Goal: Information Seeking & Learning: Learn about a topic

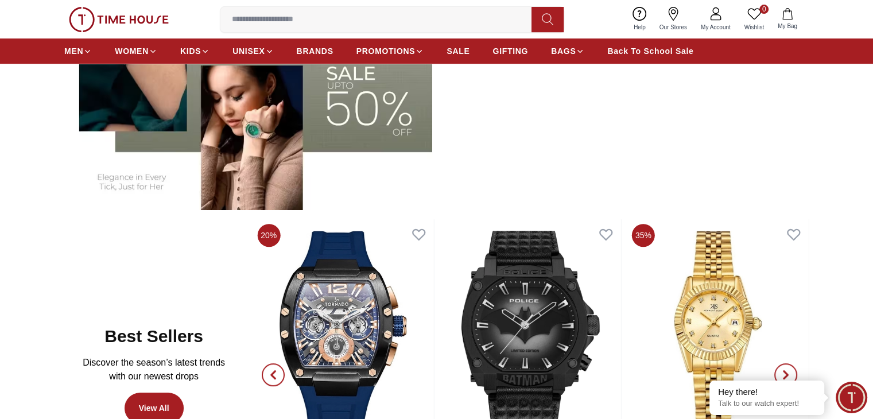
scroll to position [402, 0]
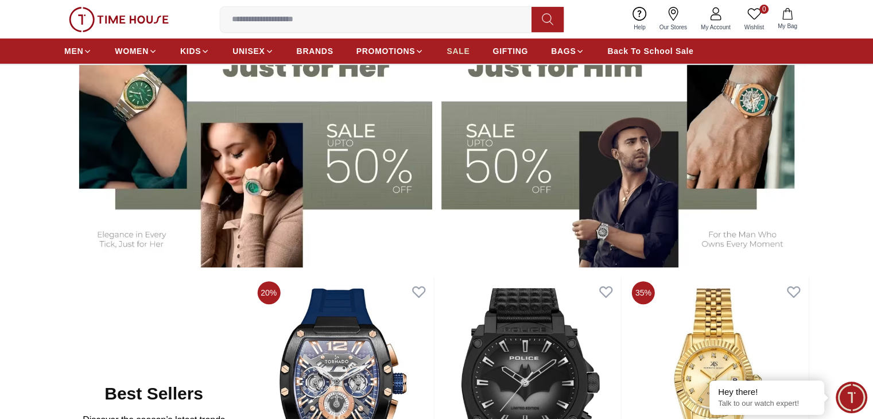
click at [457, 44] on link "SALE" at bounding box center [457, 51] width 23 height 21
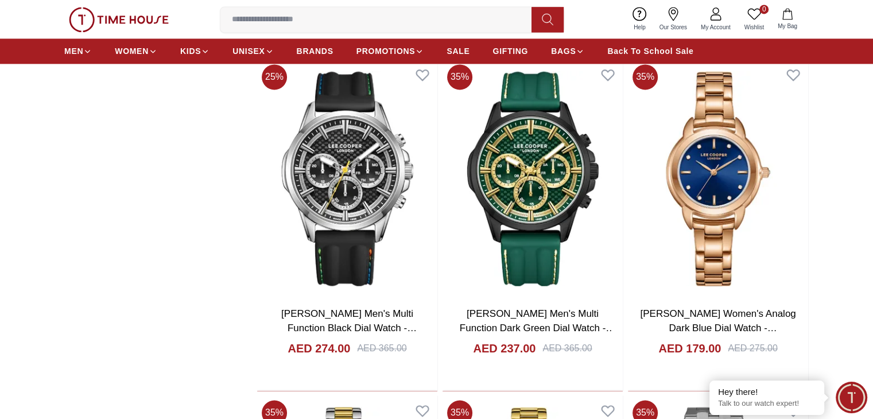
scroll to position [1721, 0]
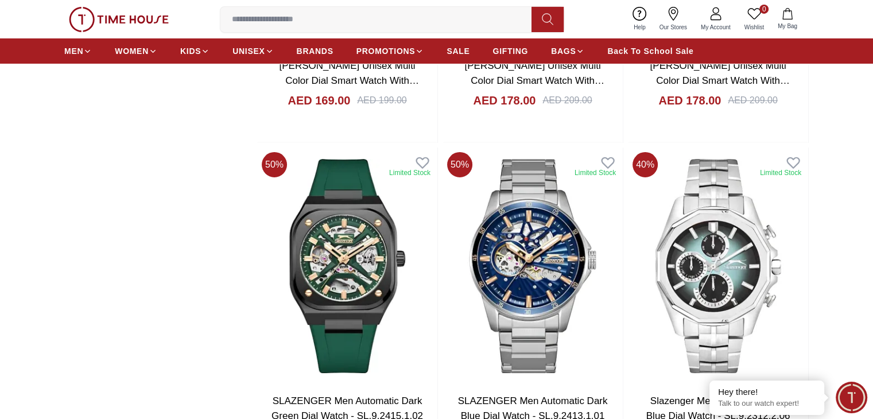
scroll to position [4130, 0]
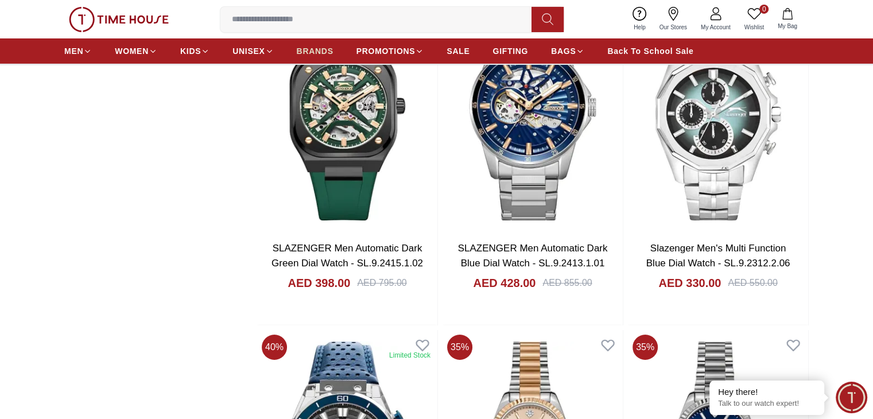
click at [306, 54] on span "BRANDS" at bounding box center [315, 50] width 37 height 11
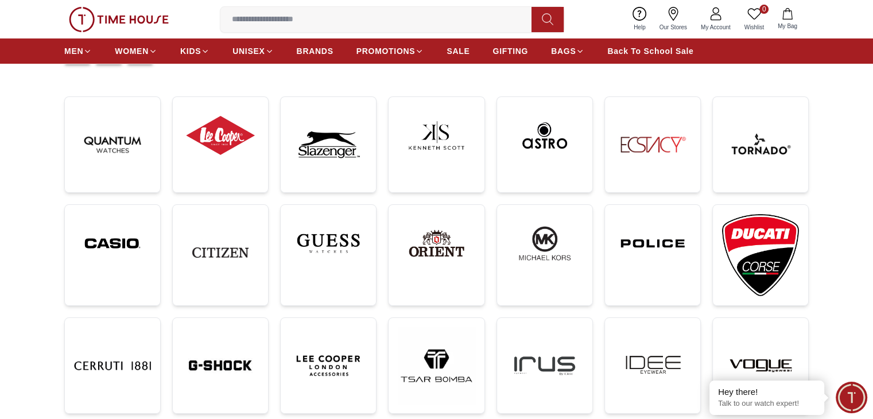
scroll to position [172, 0]
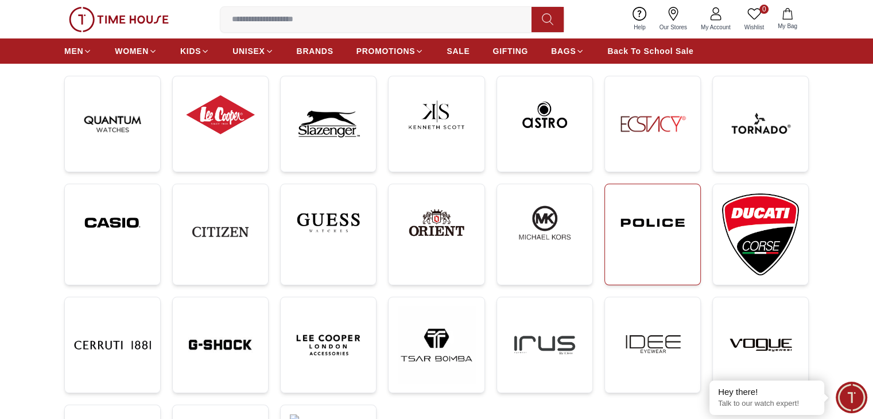
click at [639, 252] on link at bounding box center [652, 235] width 96 height 102
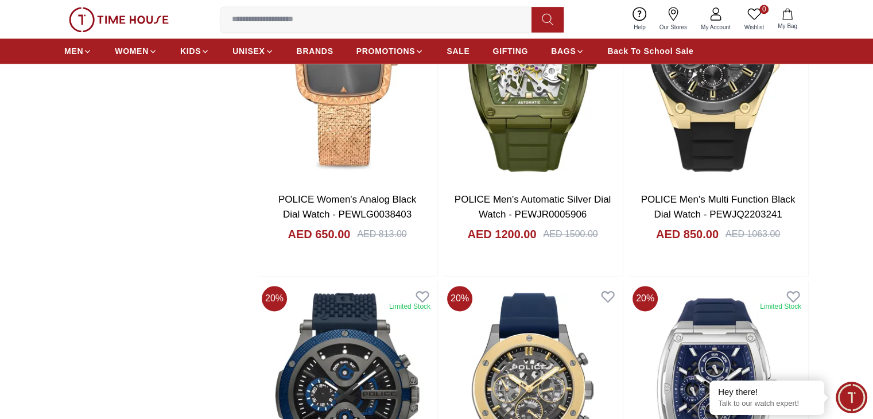
scroll to position [1778, 0]
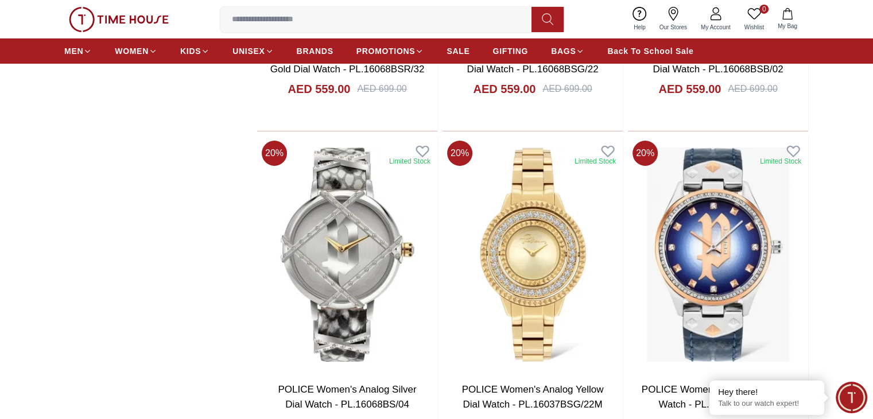
scroll to position [4302, 0]
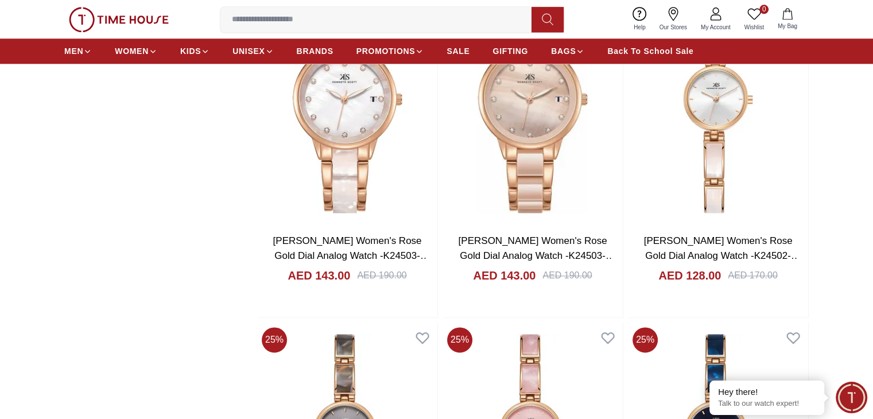
scroll to position [1935, 0]
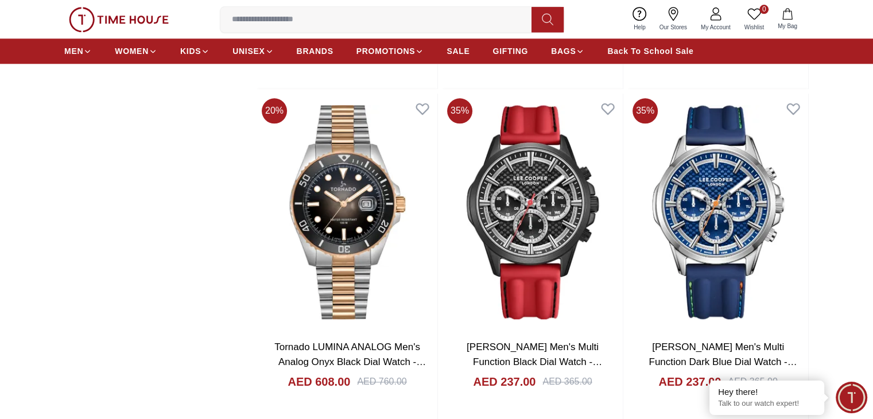
scroll to position [1935, 0]
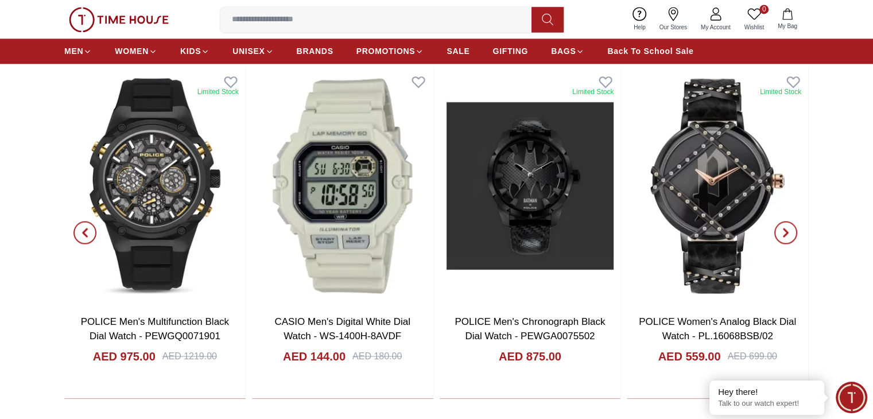
scroll to position [402, 0]
